Goal: Use online tool/utility

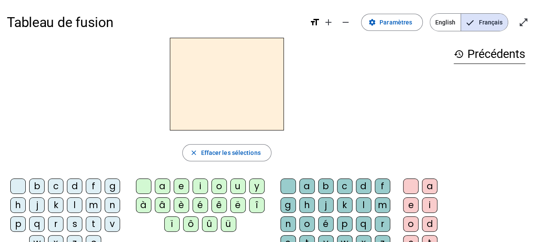
click at [79, 184] on div "d" at bounding box center [74, 185] width 15 height 15
click at [171, 183] on letter-bubble "a" at bounding box center [164, 187] width 19 height 19
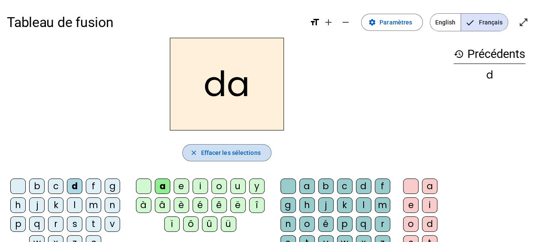
click at [233, 156] on span "Effacer les sélections" at bounding box center [231, 152] width 60 height 10
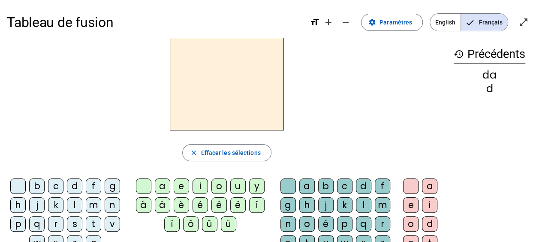
drag, startPoint x: 328, startPoint y: 183, endPoint x: 319, endPoint y: 188, distance: 10.9
click at [328, 183] on div "b" at bounding box center [325, 185] width 15 height 15
click at [161, 181] on div "a" at bounding box center [162, 185] width 15 height 15
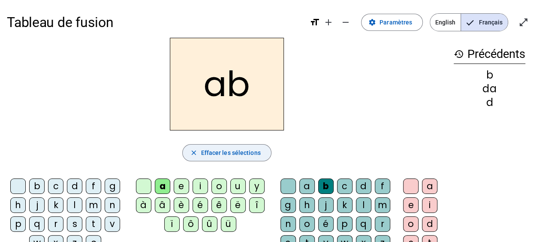
drag, startPoint x: 237, startPoint y: 159, endPoint x: 244, endPoint y: 157, distance: 7.2
click at [238, 159] on span "button" at bounding box center [227, 152] width 88 height 21
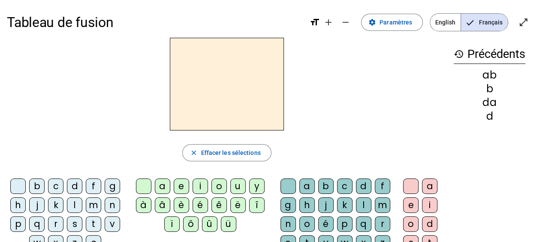
click at [492, 76] on div "ab" at bounding box center [489, 75] width 72 height 10
click at [491, 87] on div "b" at bounding box center [489, 89] width 72 height 10
click at [454, 54] on mat-icon "history" at bounding box center [458, 54] width 10 height 10
drag, startPoint x: 456, startPoint y: 54, endPoint x: 467, endPoint y: 53, distance: 10.7
click at [458, 54] on mat-icon "history" at bounding box center [458, 54] width 10 height 10
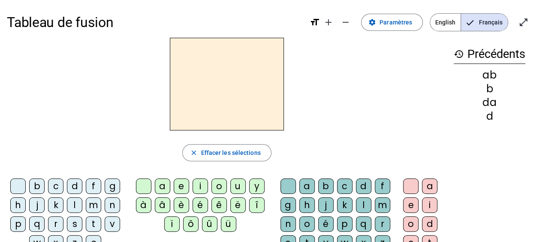
click at [505, 50] on h3 "history Précédents" at bounding box center [489, 54] width 72 height 19
click at [38, 186] on div "b" at bounding box center [36, 185] width 15 height 15
click at [165, 185] on div "a" at bounding box center [162, 185] width 15 height 15
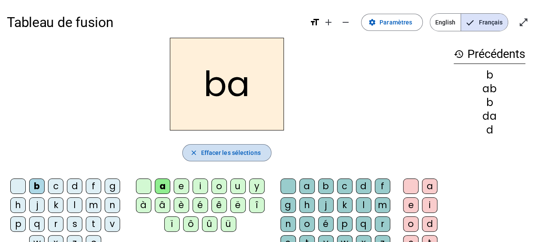
click at [232, 154] on span "Effacer les sélections" at bounding box center [231, 152] width 60 height 10
